Goal: Find specific page/section: Find specific page/section

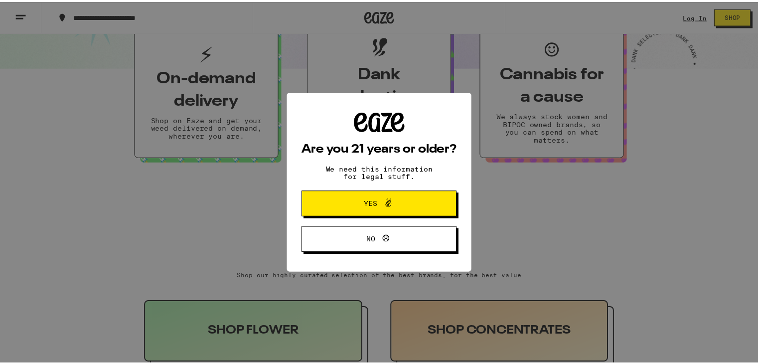
scroll to position [318, 0]
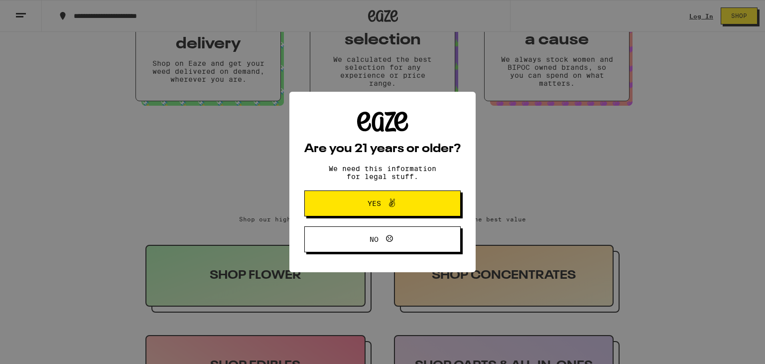
click at [432, 204] on button "Yes" at bounding box center [382, 203] width 156 height 26
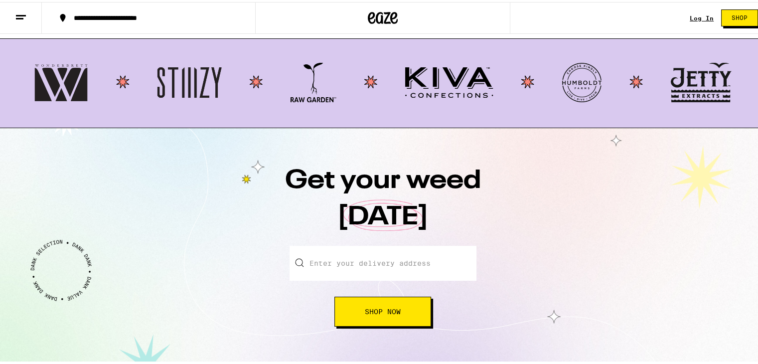
scroll to position [1290, 0]
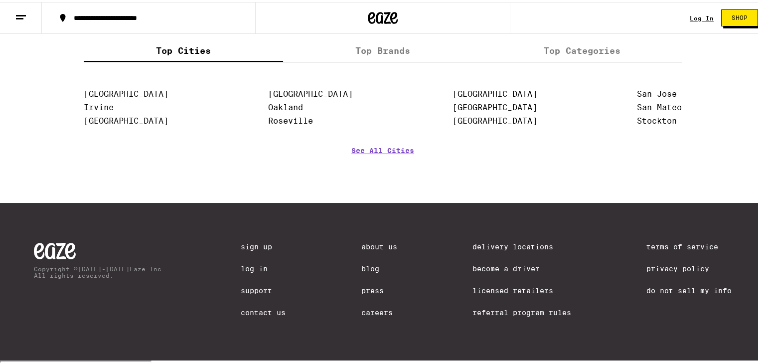
click at [365, 314] on link "Careers" at bounding box center [379, 310] width 36 height 8
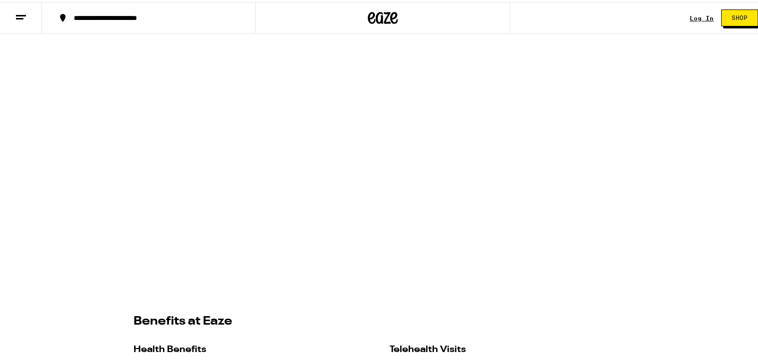
scroll to position [954, 0]
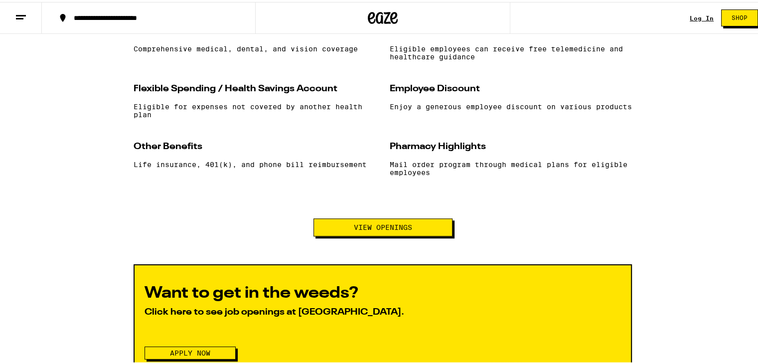
click at [357, 234] on button "View Openings" at bounding box center [382, 225] width 139 height 18
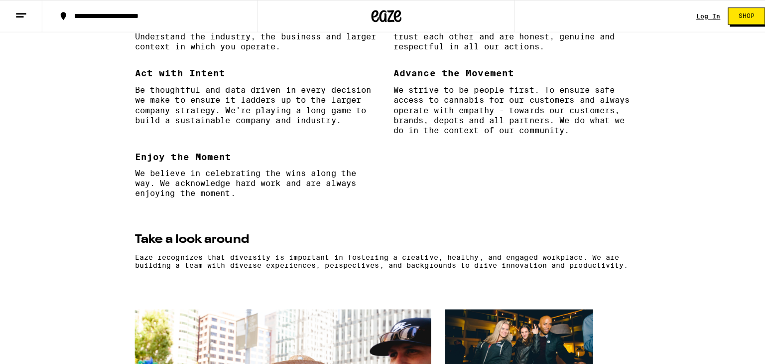
scroll to position [0, 0]
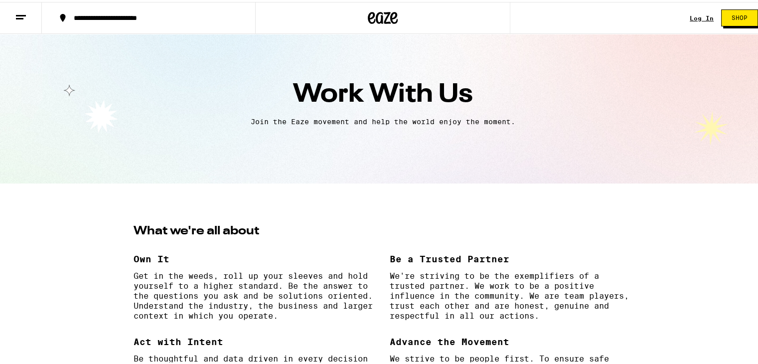
click at [15, 10] on icon at bounding box center [21, 15] width 12 height 12
